Goal: Navigation & Orientation: Find specific page/section

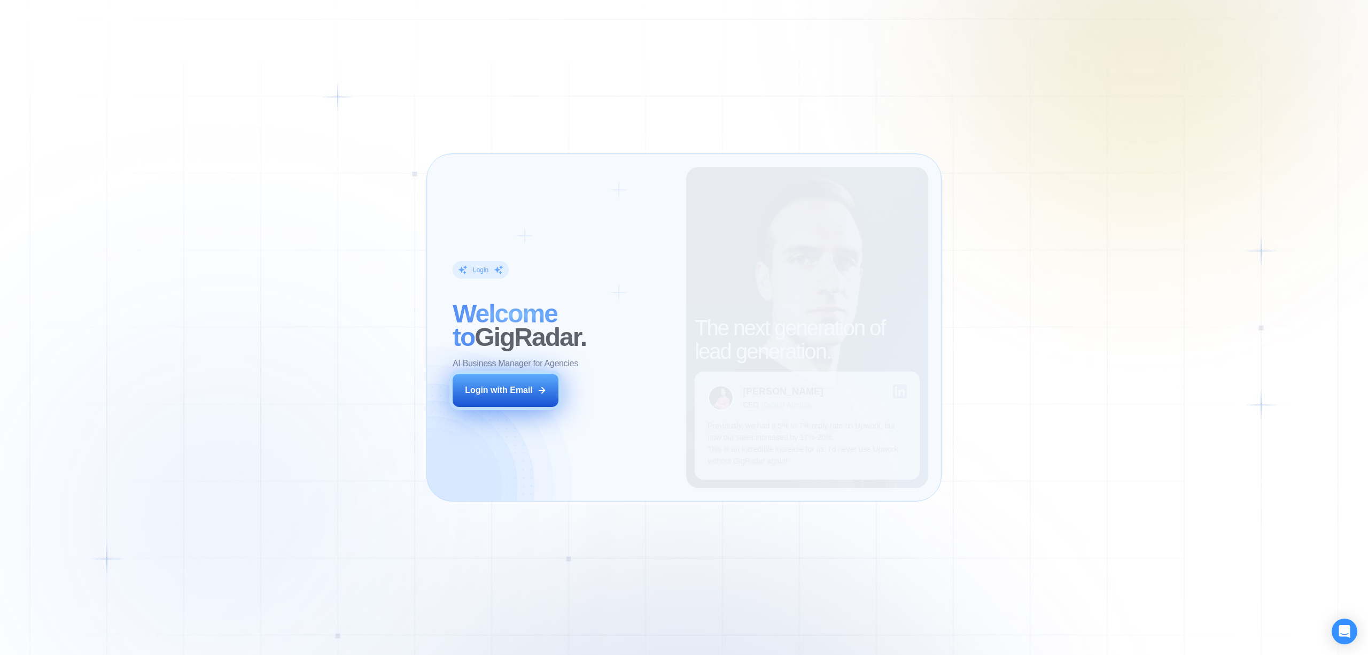
click at [528, 397] on button "Login with Email" at bounding box center [506, 389] width 106 height 33
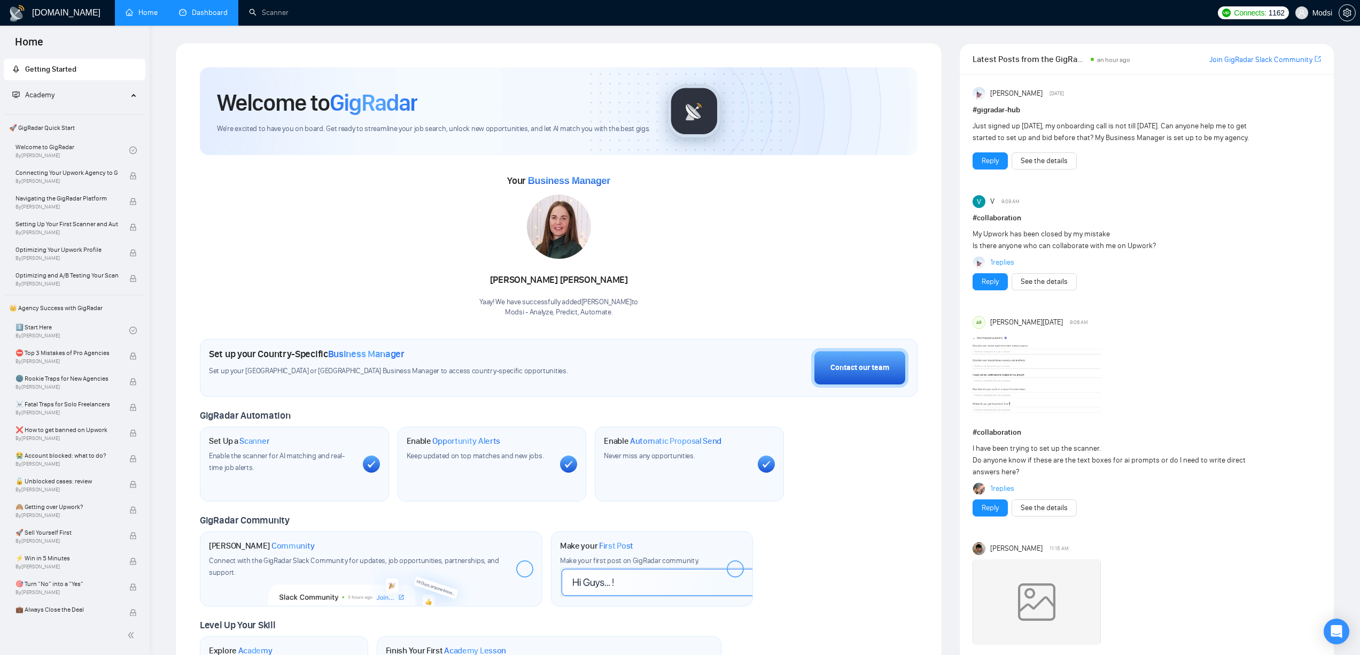
click at [210, 17] on link "Dashboard" at bounding box center [203, 12] width 49 height 9
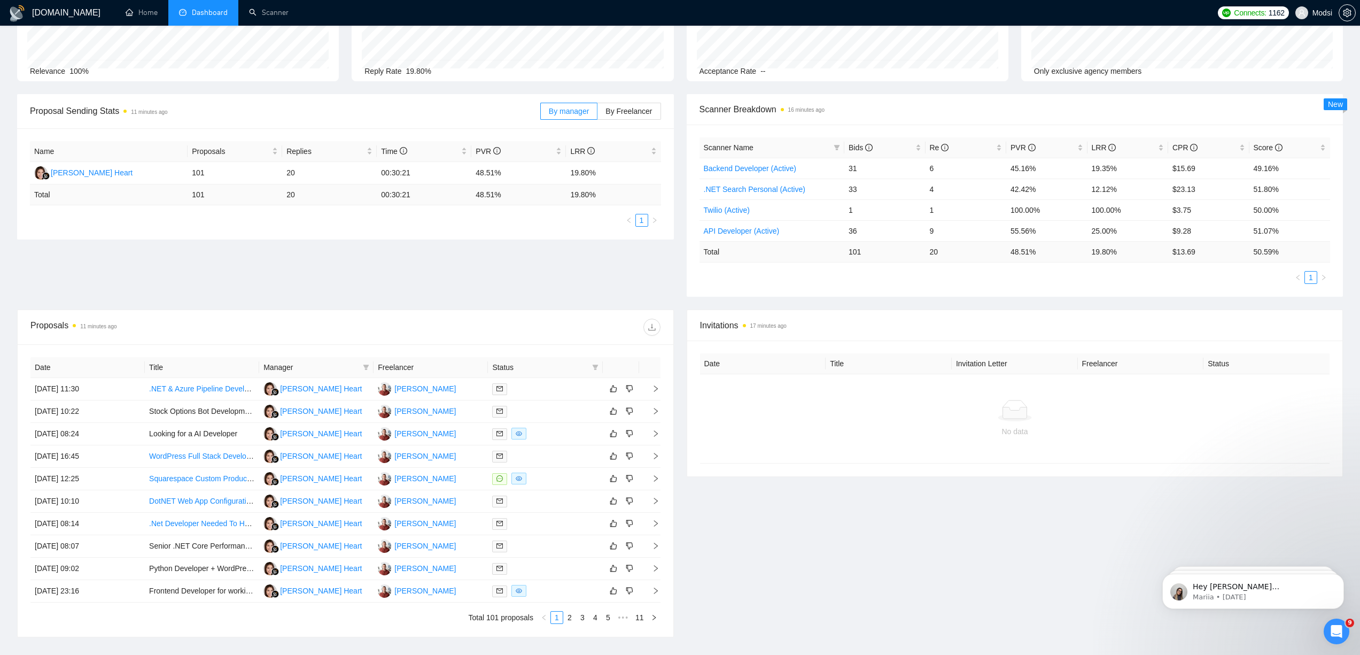
scroll to position [128, 0]
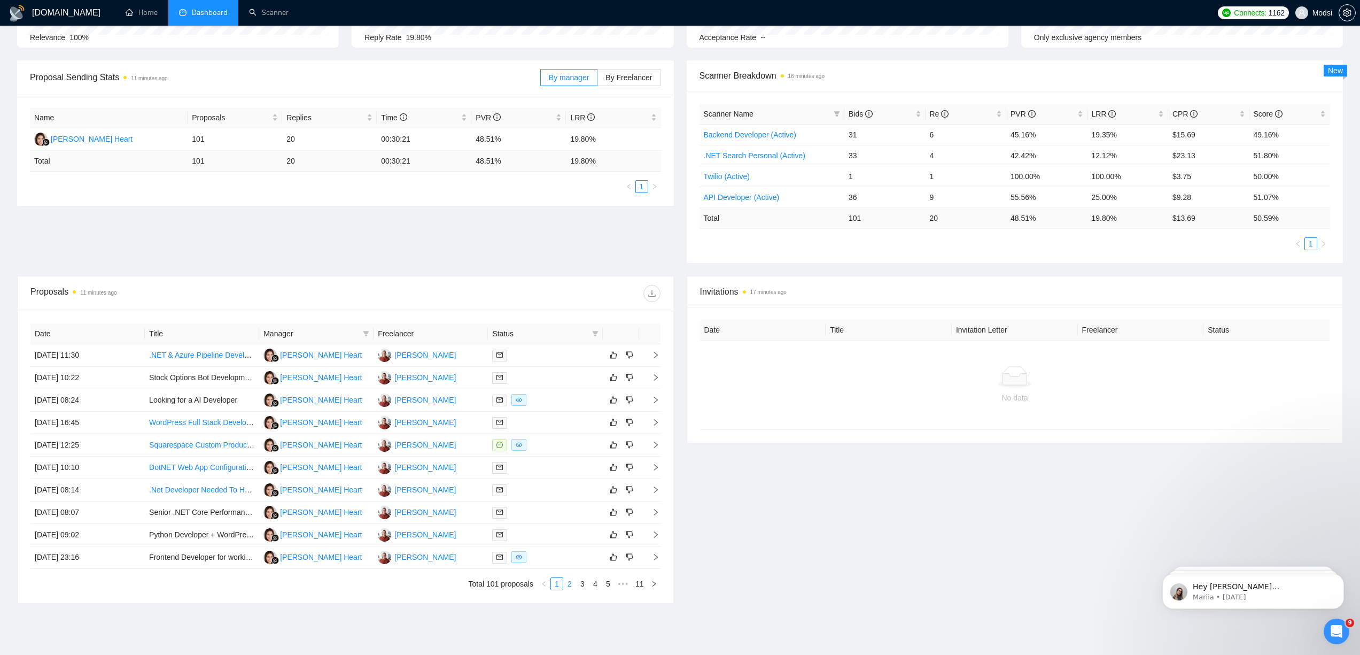
click at [572, 585] on link "2" at bounding box center [570, 584] width 12 height 12
click at [239, 510] on td "Improve & enhance designated pages of existing web application" at bounding box center [202, 512] width 114 height 22
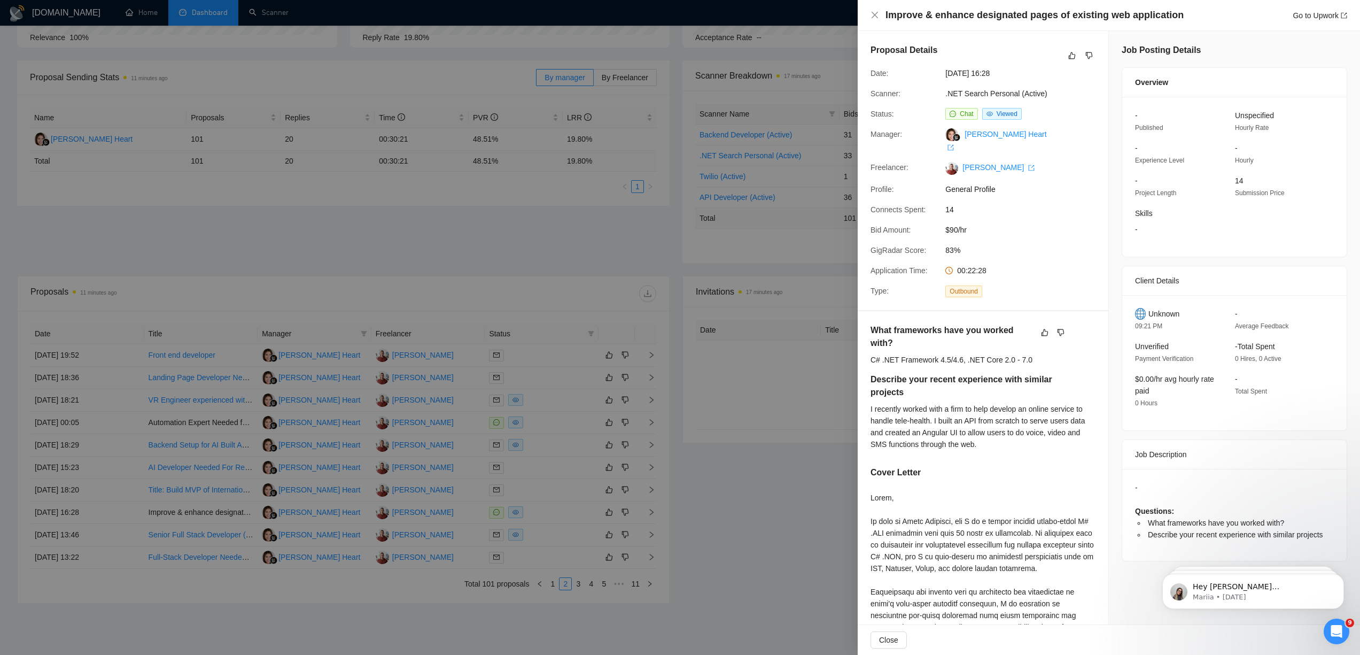
click at [779, 417] on div at bounding box center [680, 327] width 1360 height 655
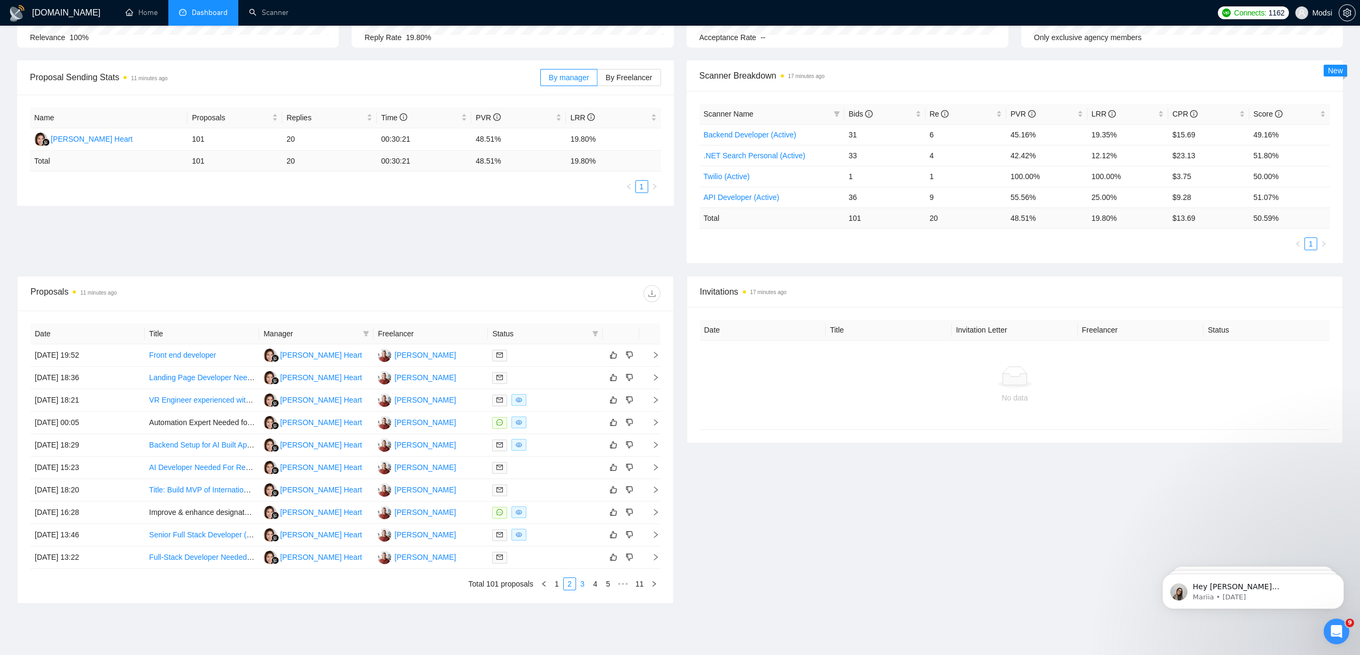
click at [580, 577] on li "3" at bounding box center [582, 583] width 13 height 13
click at [669, 505] on div "Date Title Manager Freelancer Status [DATE] 13:08 Senior Backend Development Le…" at bounding box center [346, 456] width 656 height 292
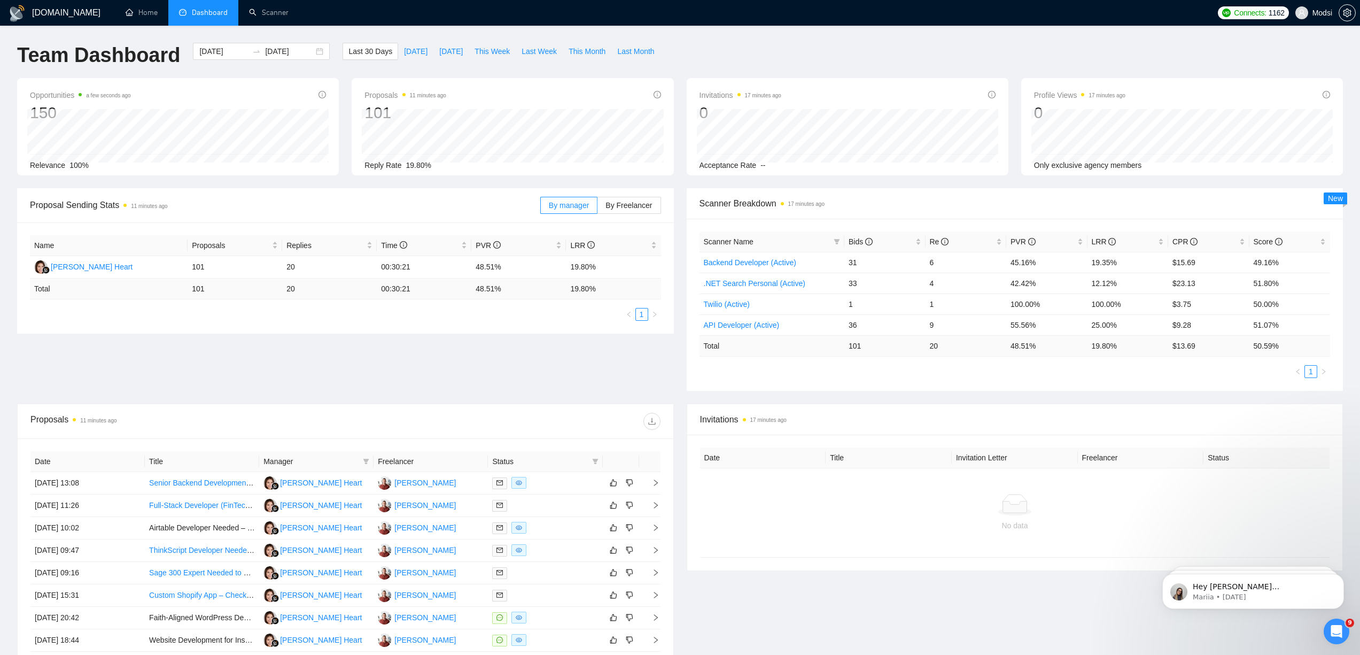
click at [667, 394] on div "Proposal Sending Stats 11 minutes ago By manager By Freelancer Name Proposals R…" at bounding box center [680, 295] width 1338 height 215
click at [863, 375] on ul "1" at bounding box center [1014, 371] width 631 height 13
